Goal: Check status: Check status

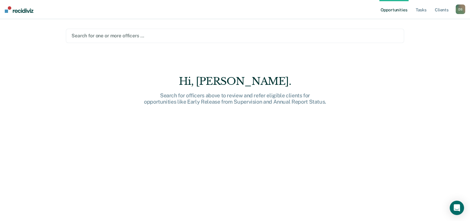
click at [138, 35] on div at bounding box center [235, 35] width 327 height 7
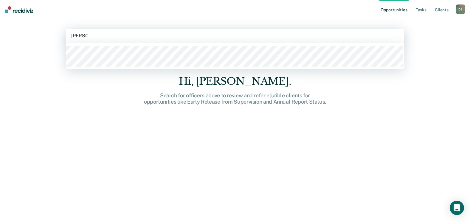
type input "[PERSON_NAME]"
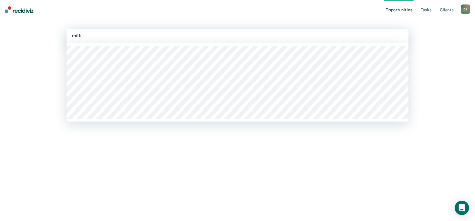
type input "[PERSON_NAME]"
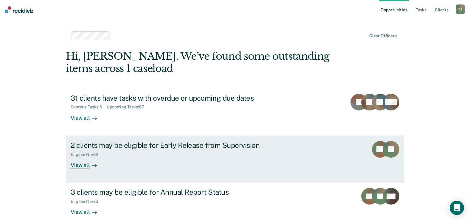
click at [151, 146] on div "2 clients may be eligible for Early Release from Supervision" at bounding box center [175, 145] width 209 height 9
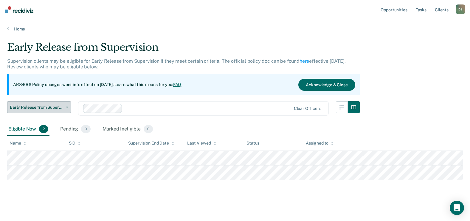
click at [56, 105] on span "Early Release from Supervision" at bounding box center [37, 107] width 54 height 5
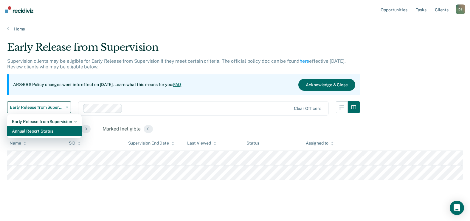
click at [53, 133] on div "Annual Report Status" at bounding box center [44, 131] width 65 height 10
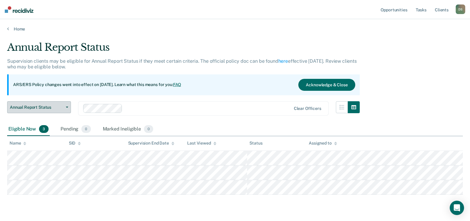
click at [54, 108] on span "Annual Report Status" at bounding box center [37, 107] width 54 height 5
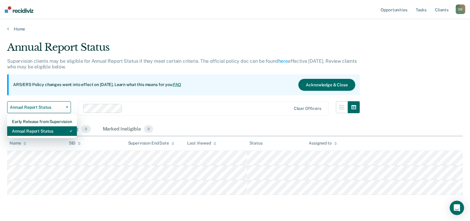
click at [55, 131] on div "Annual Report Status" at bounding box center [42, 131] width 60 height 10
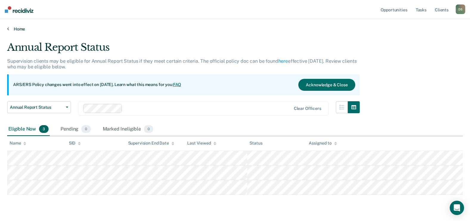
click at [23, 29] on link "Home" at bounding box center [235, 28] width 456 height 5
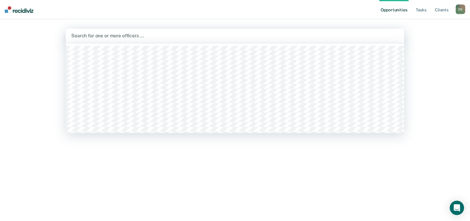
click at [122, 35] on div at bounding box center [235, 35] width 328 height 7
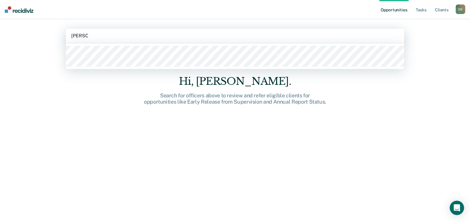
type input "[PERSON_NAME]"
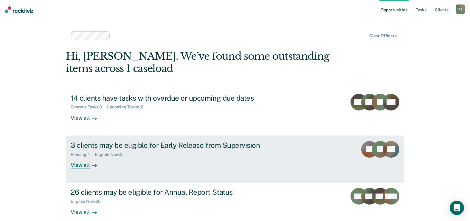
click at [105, 146] on div "3 clients may be eligible for Early Release from Supervision" at bounding box center [175, 145] width 209 height 9
